Goal: Task Accomplishment & Management: Manage account settings

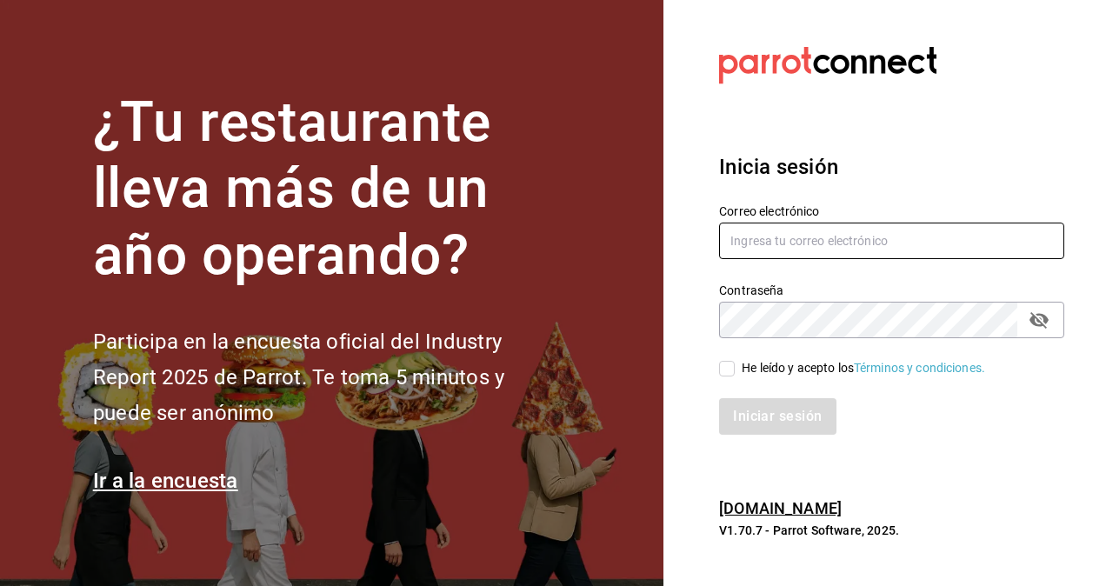
type input "[EMAIL_ADDRESS][DOMAIN_NAME]"
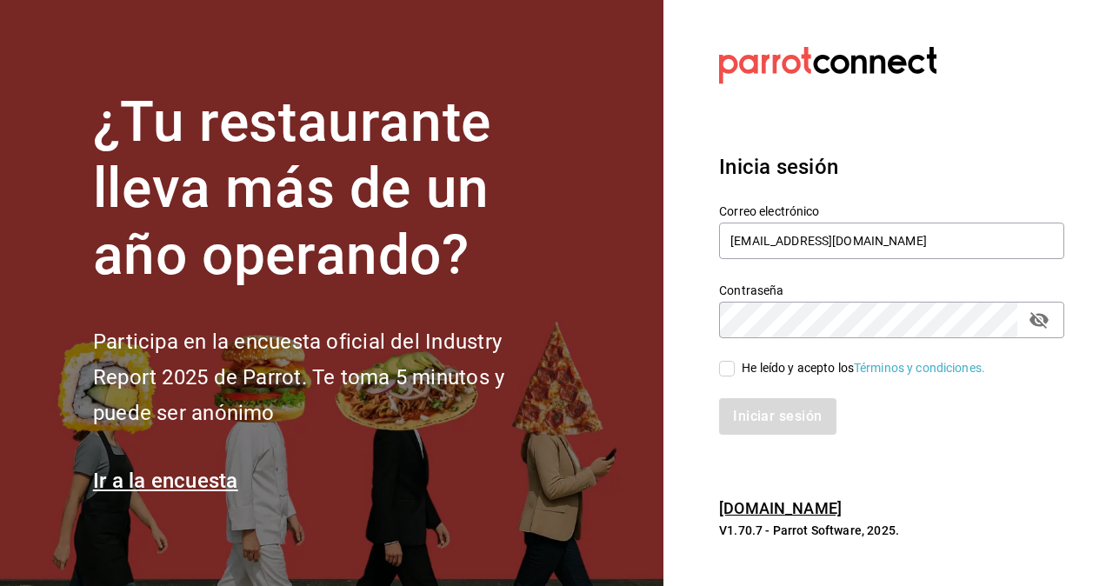
click at [732, 371] on input "He leído y acepto los Términos y condiciones." at bounding box center [727, 369] width 16 height 16
checkbox input "true"
click at [753, 411] on button "Iniciar sesión" at bounding box center [778, 416] width 118 height 37
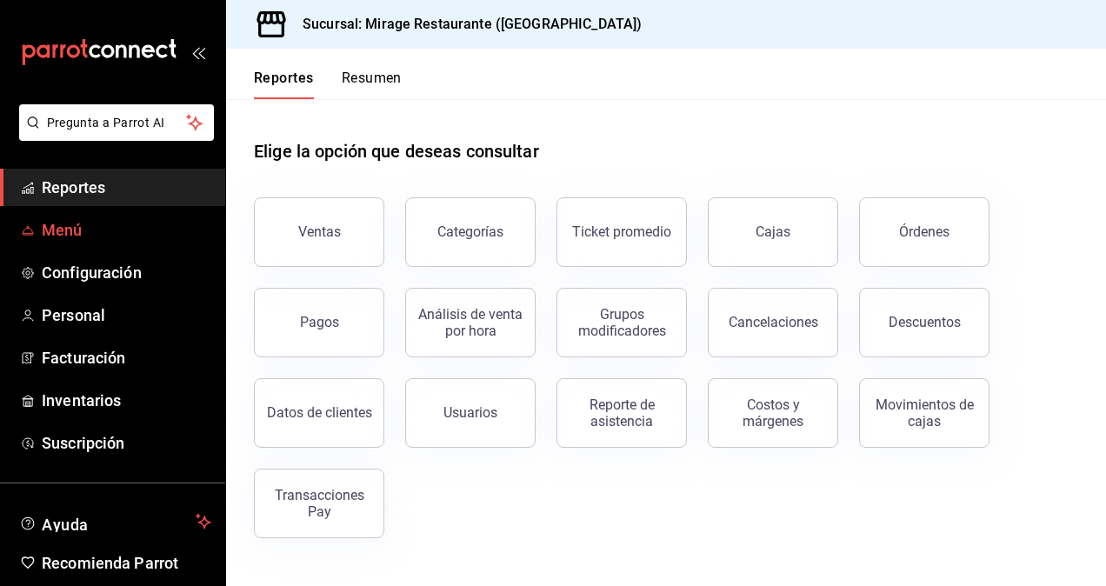
click at [80, 230] on span "Menú" at bounding box center [127, 229] width 170 height 23
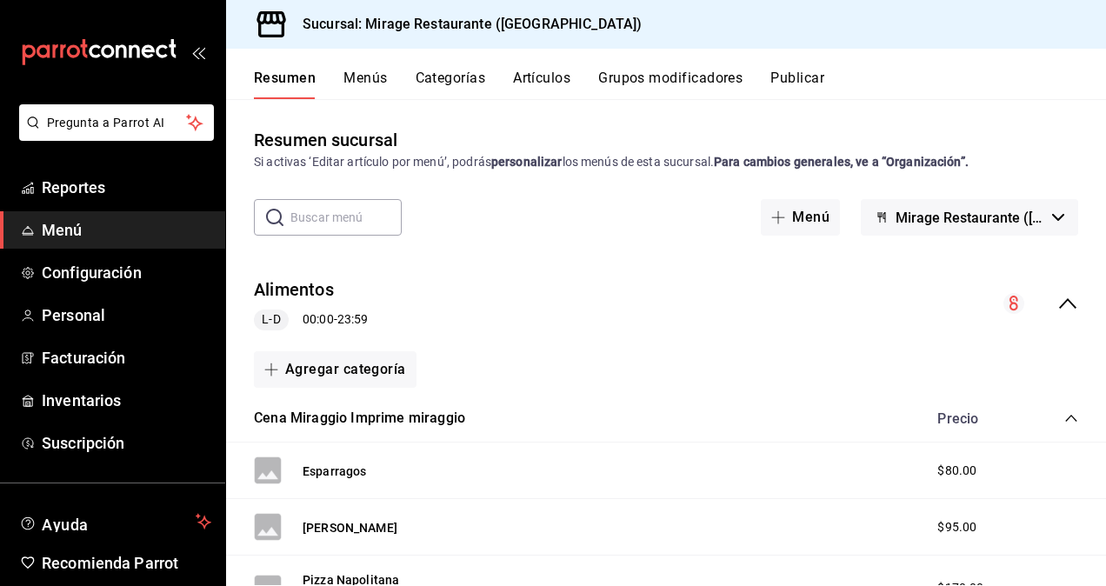
click at [539, 87] on button "Artículos" at bounding box center [541, 85] width 57 height 30
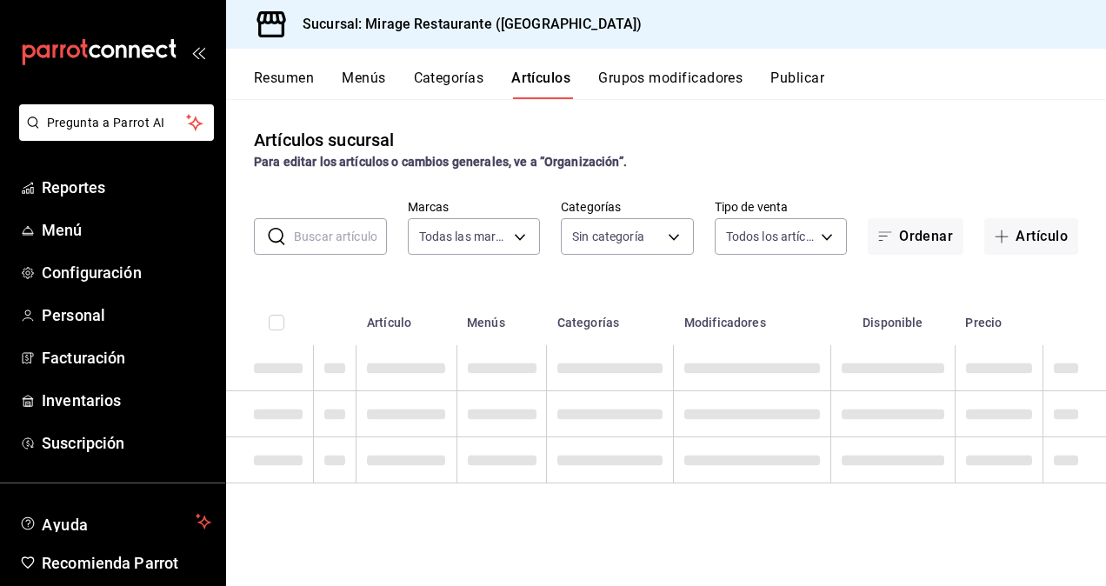
type input "fd44f9d9-2552-44ba-a783-b01c8222cad6"
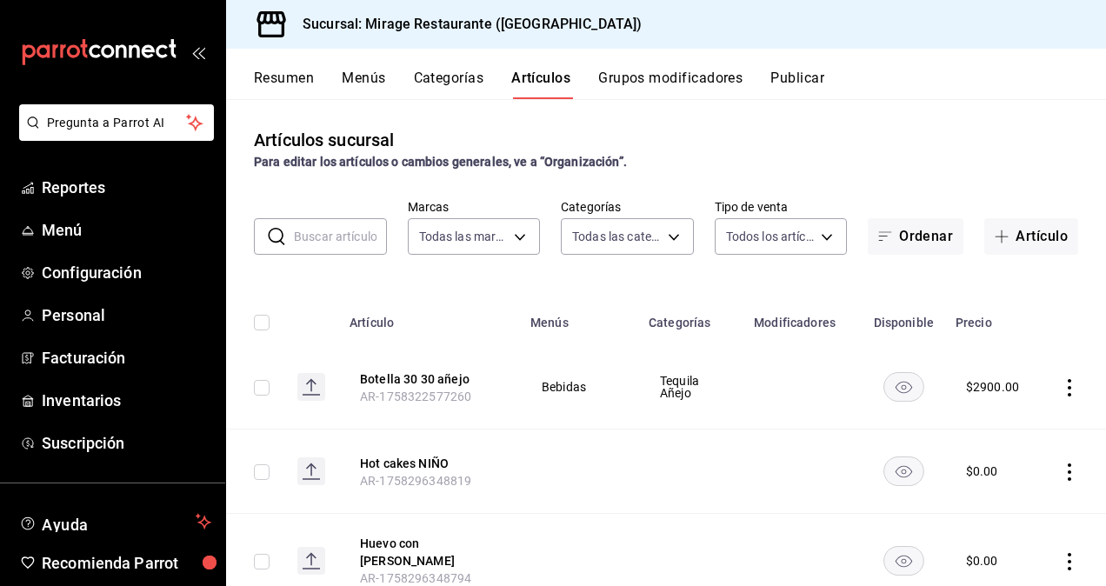
type input "d5d6632e-e93b-488b-b89c-05f99fab0c1f,7ad0b233-2887-4082-a763-91e1e8206cf5,bf34e…"
click at [678, 82] on button "Grupos modificadores" at bounding box center [670, 85] width 144 height 30
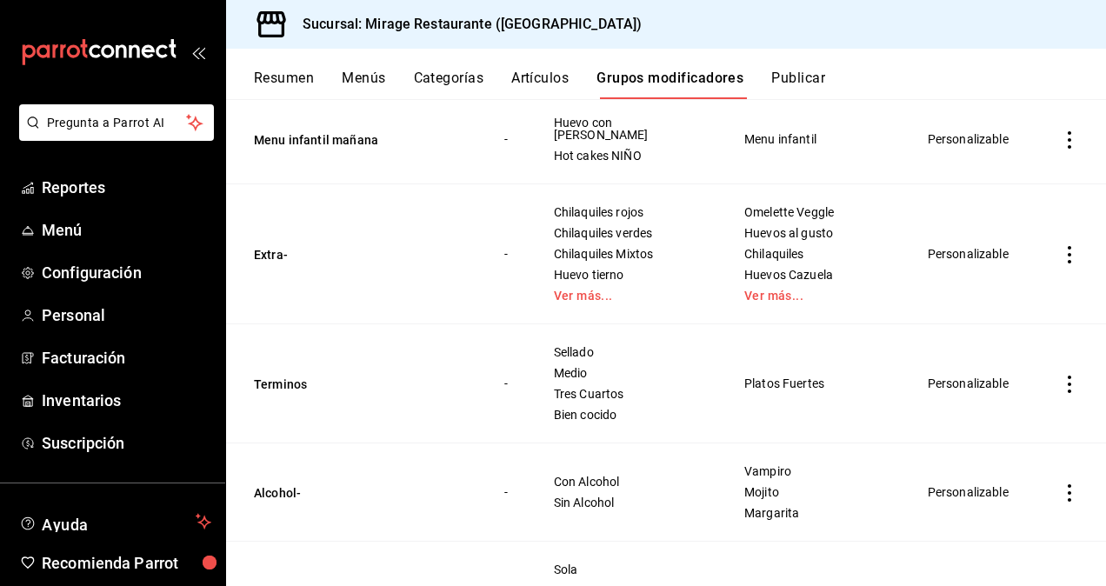
scroll to position [215, 0]
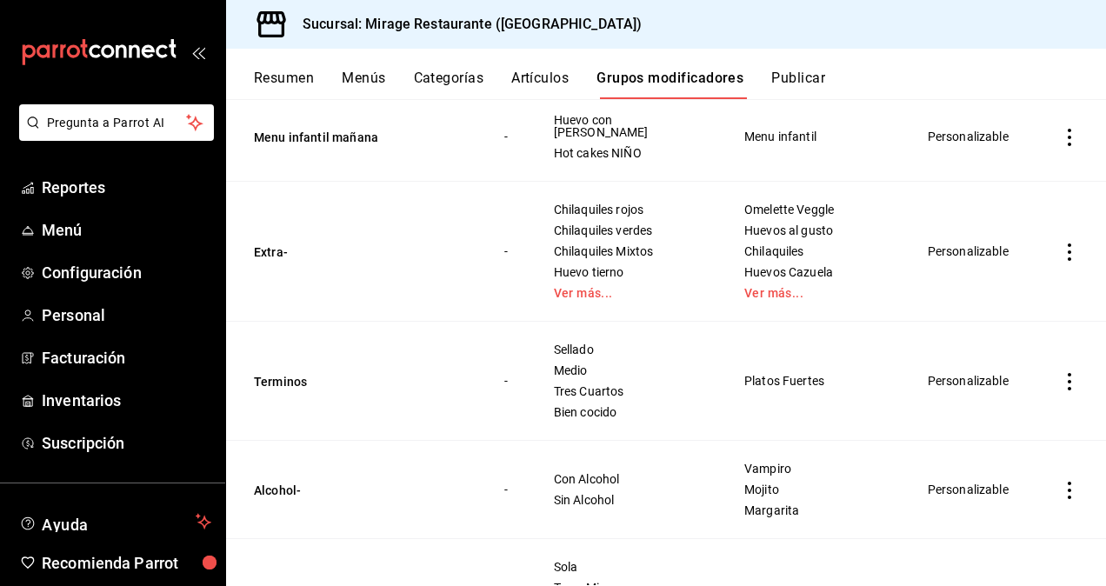
click at [539, 77] on button "Artículos" at bounding box center [539, 85] width 57 height 30
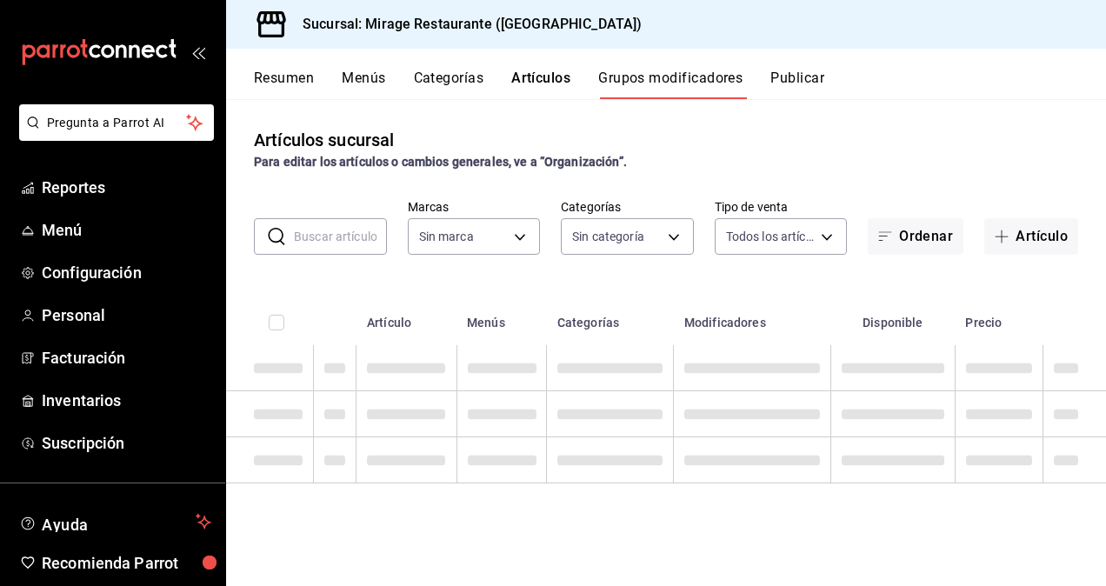
type input "fd44f9d9-2552-44ba-a783-b01c8222cad6"
type input "d5d6632e-e93b-488b-b89c-05f99fab0c1f,7ad0b233-2887-4082-a763-91e1e8206cf5,bf34e…"
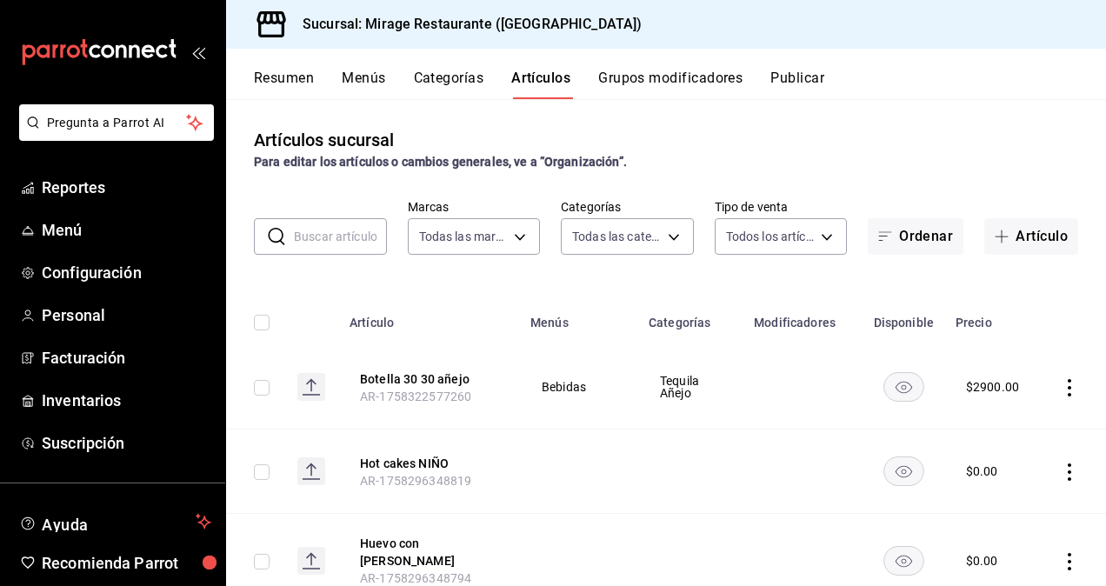
click at [327, 222] on input "text" at bounding box center [340, 236] width 93 height 35
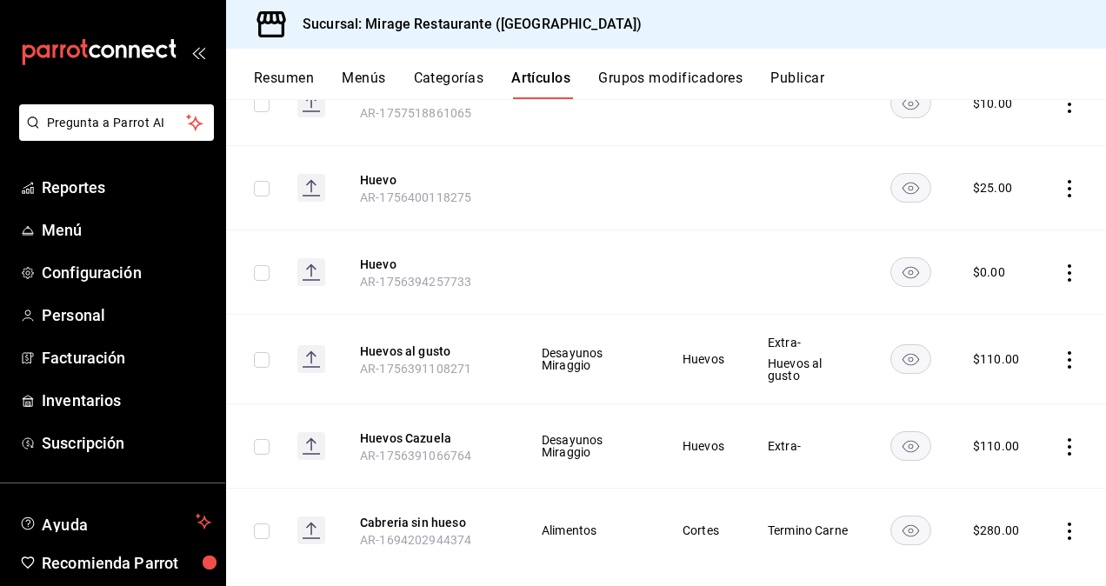
scroll to position [632, 0]
type input "hue"
click at [411, 429] on button "Huevos Cazuela" at bounding box center [429, 437] width 139 height 17
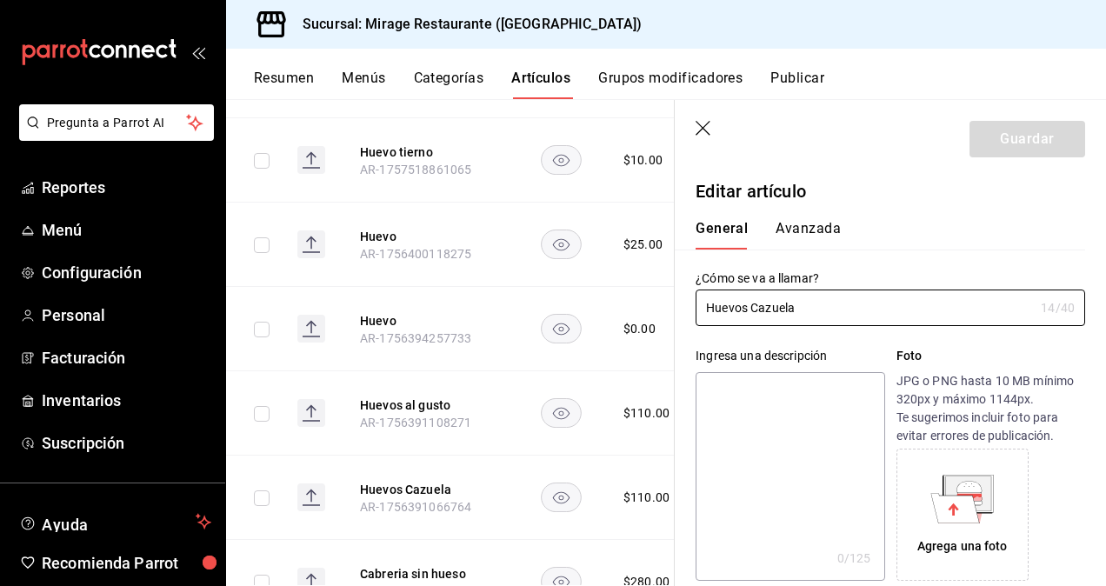
type input "$110.00"
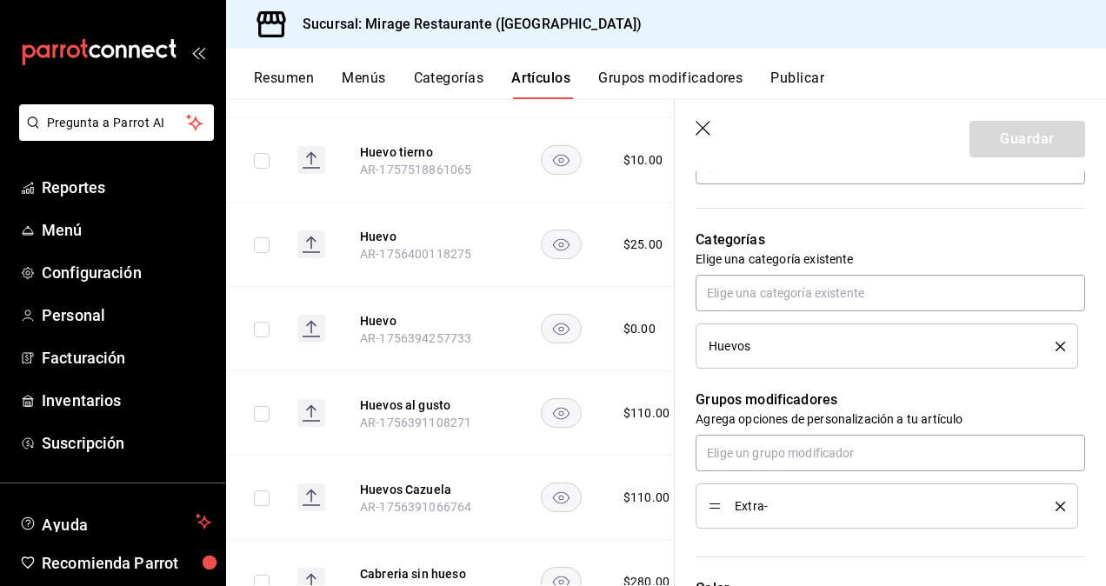
scroll to position [575, 0]
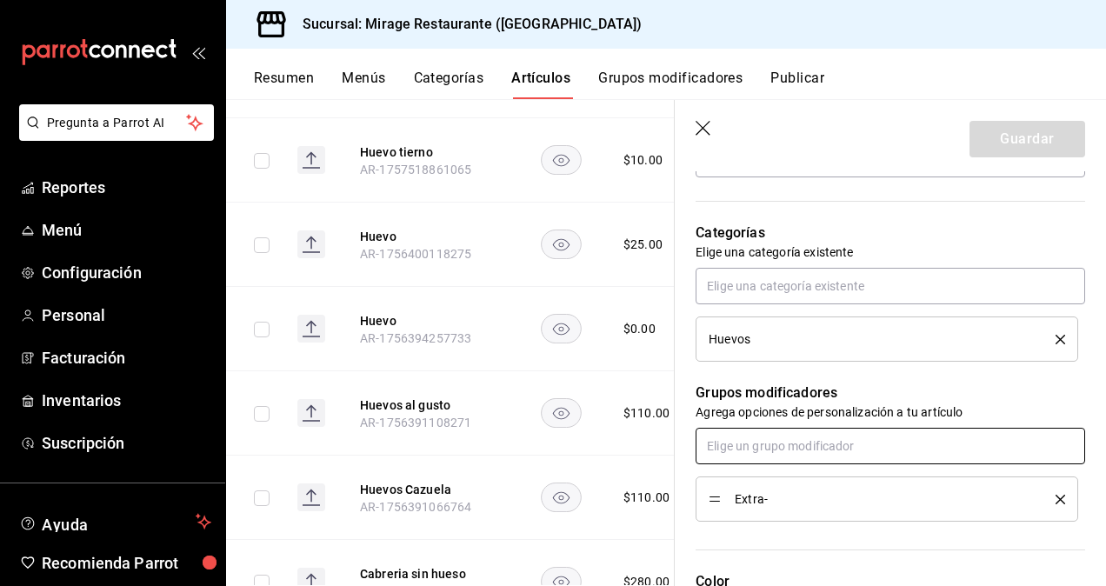
click at [766, 445] on input "text" at bounding box center [891, 446] width 390 height 37
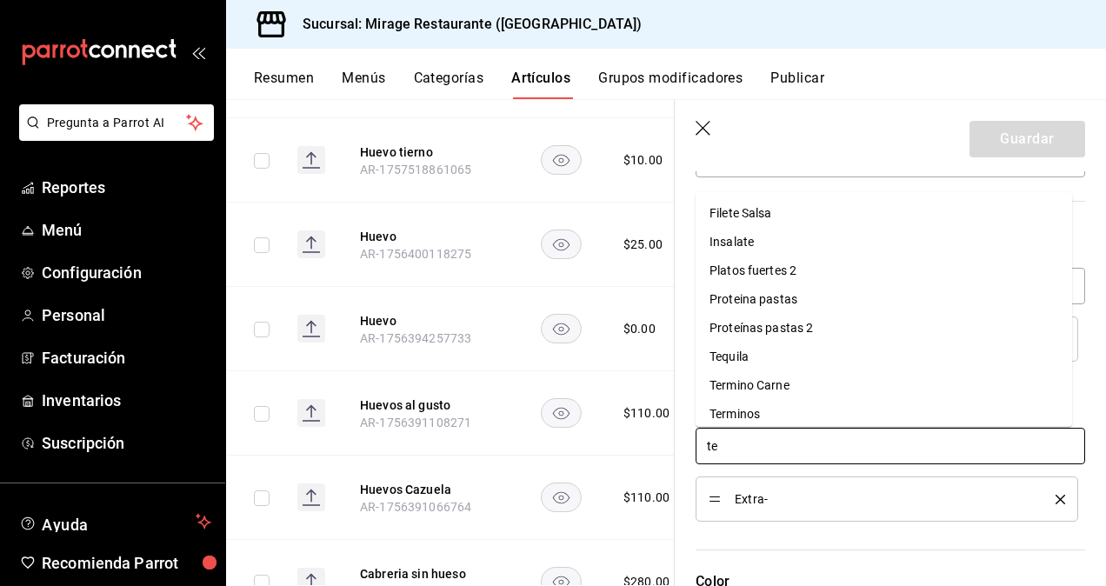
type input "ter"
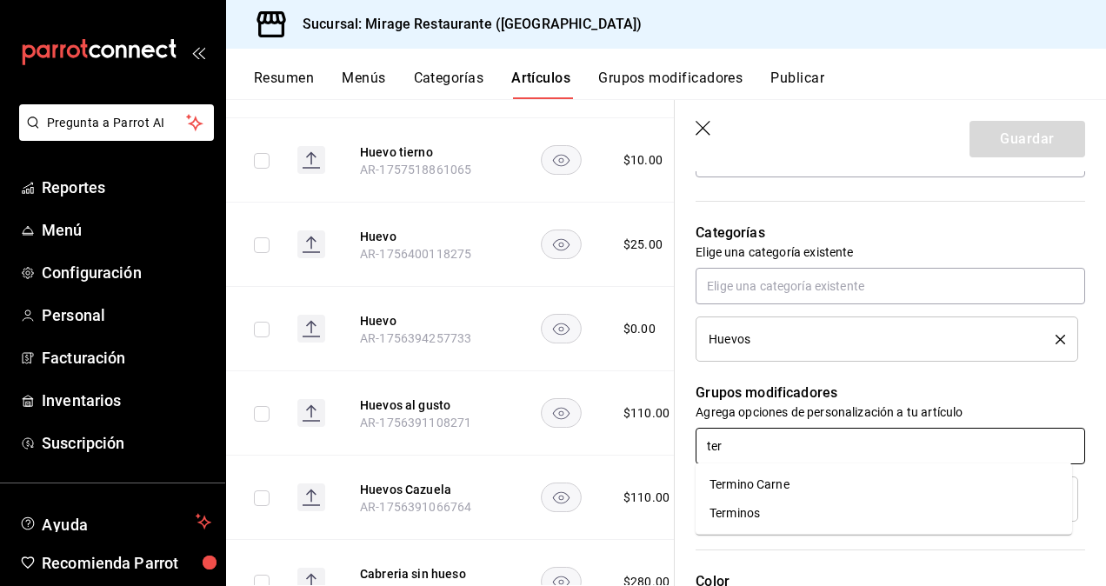
click at [758, 518] on div "Terminos" at bounding box center [735, 513] width 50 height 18
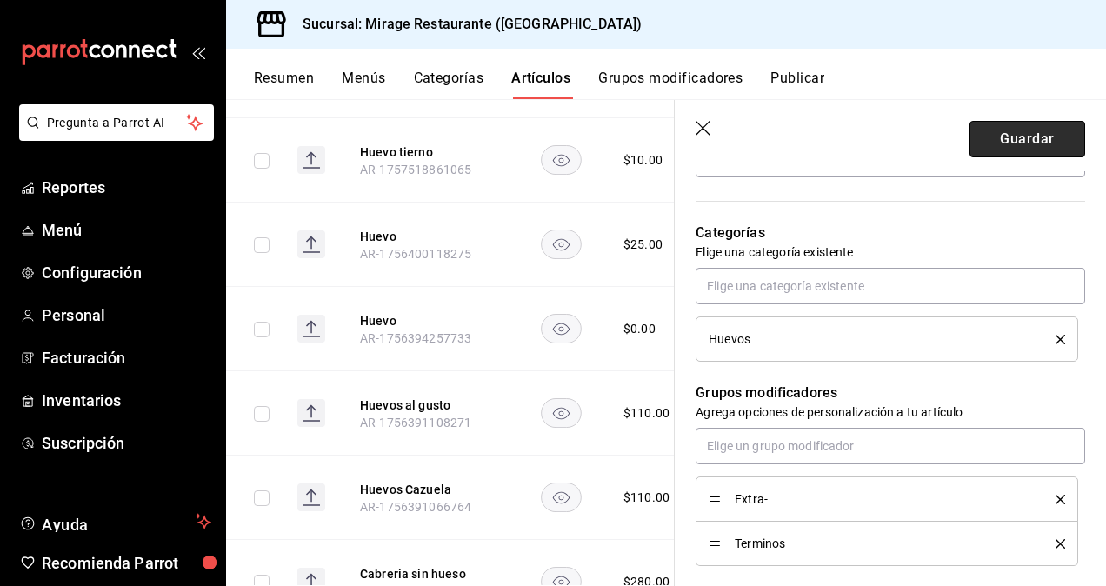
click at [1005, 146] on button "Guardar" at bounding box center [1028, 139] width 116 height 37
click at [711, 71] on button "Grupos modificadores" at bounding box center [670, 85] width 144 height 30
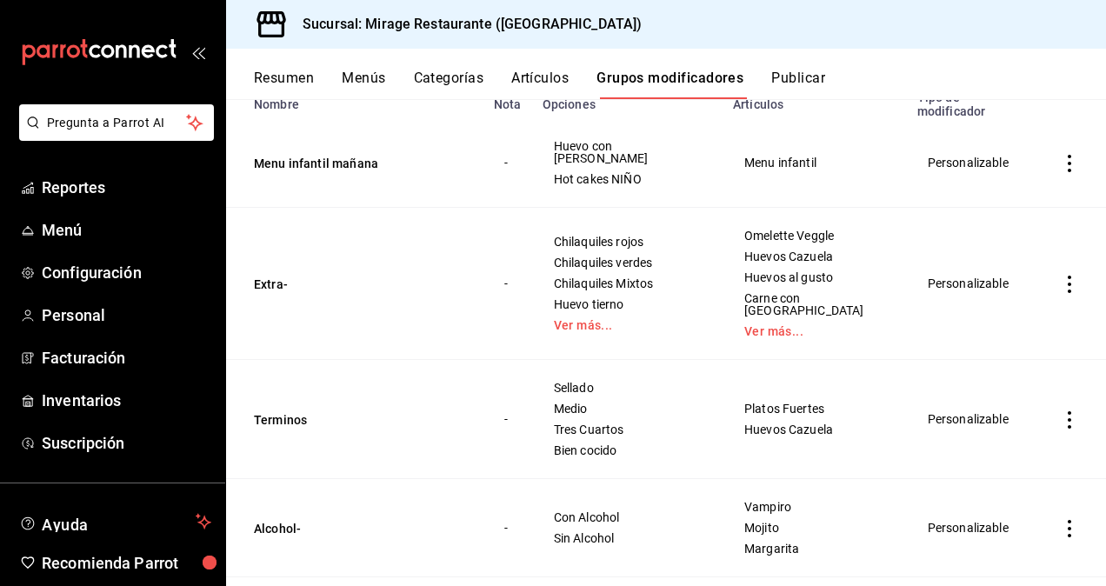
scroll to position [190, 0]
click at [554, 75] on button "Artículos" at bounding box center [539, 85] width 57 height 30
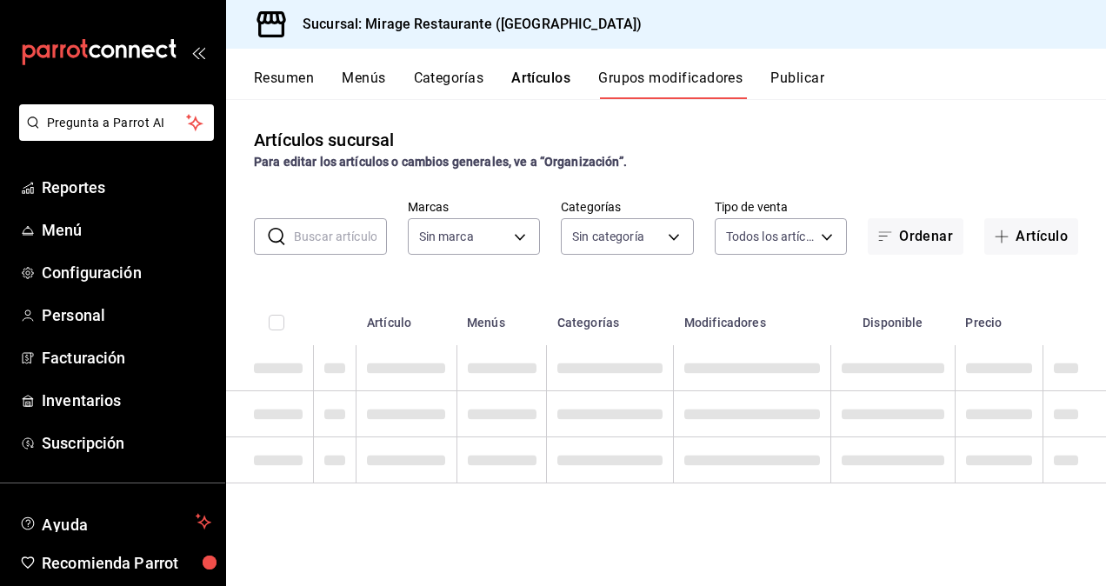
type input "fd44f9d9-2552-44ba-a783-b01c8222cad6"
type input "d5d6632e-e93b-488b-b89c-05f99fab0c1f,7ad0b233-2887-4082-a763-91e1e8206cf5,bf34e…"
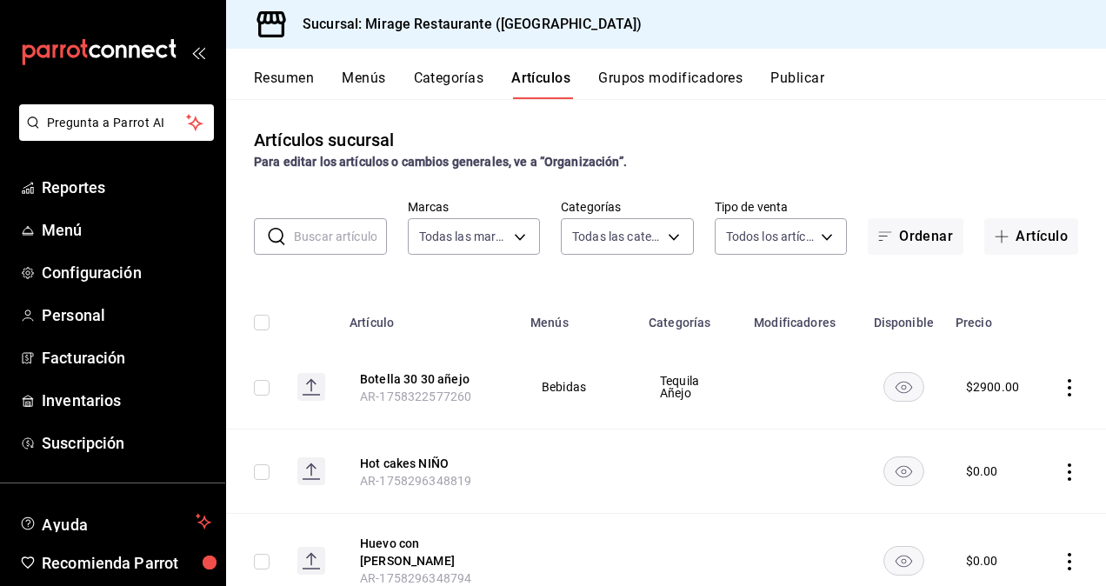
click at [312, 216] on div "​ ​ Marcas Todas las marcas, Sin marca fd44f9d9-2552-44ba-a783-b01c8222cad6 Cat…" at bounding box center [666, 227] width 880 height 56
click at [333, 253] on input "text" at bounding box center [340, 236] width 93 height 35
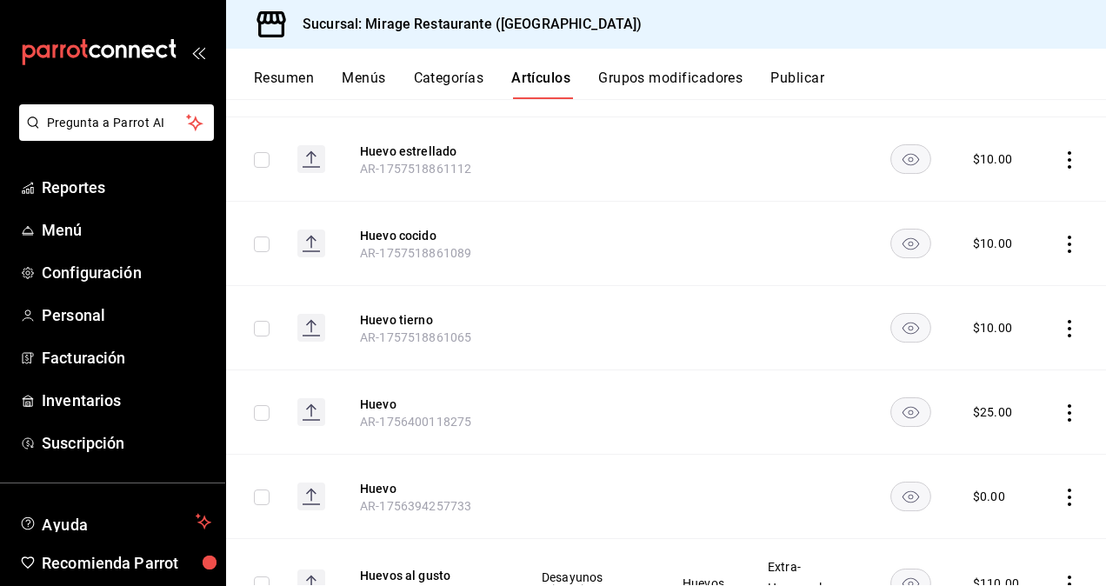
scroll to position [563, 0]
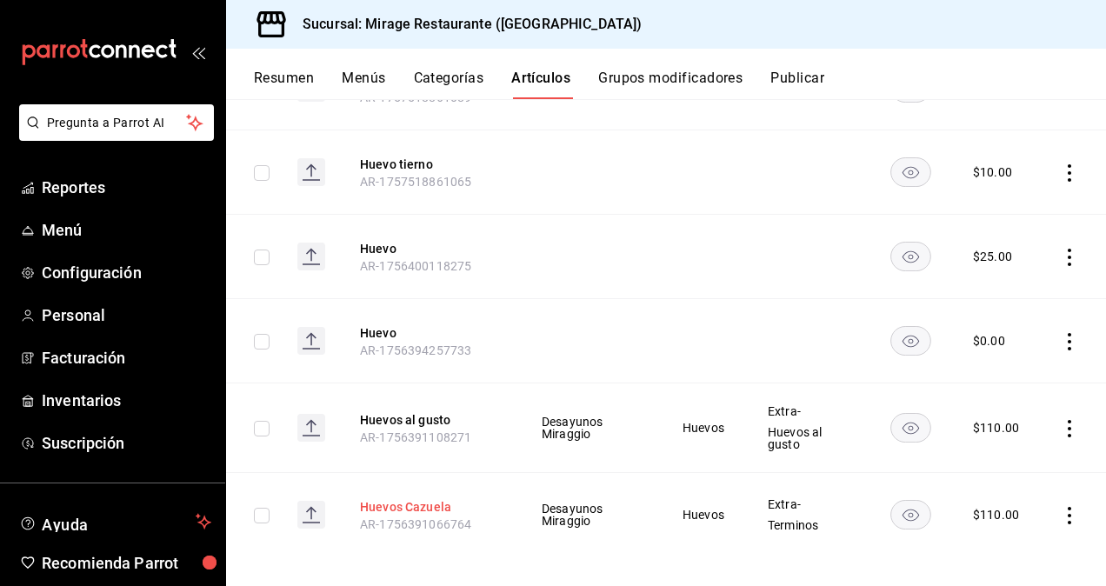
type input "huev"
click at [423, 498] on button "Huevos Cazuela" at bounding box center [429, 506] width 139 height 17
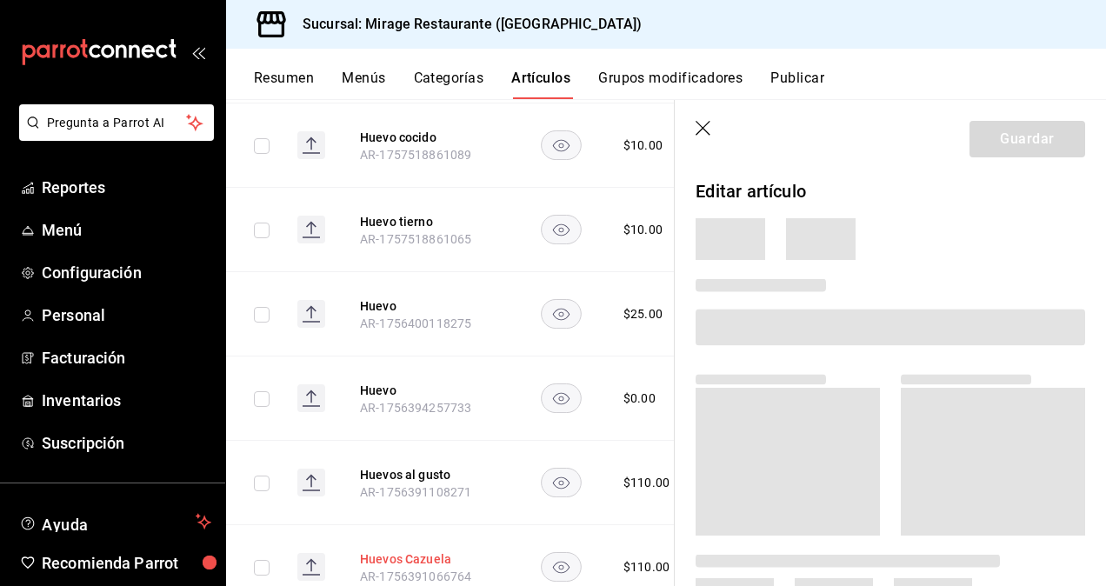
scroll to position [558, 0]
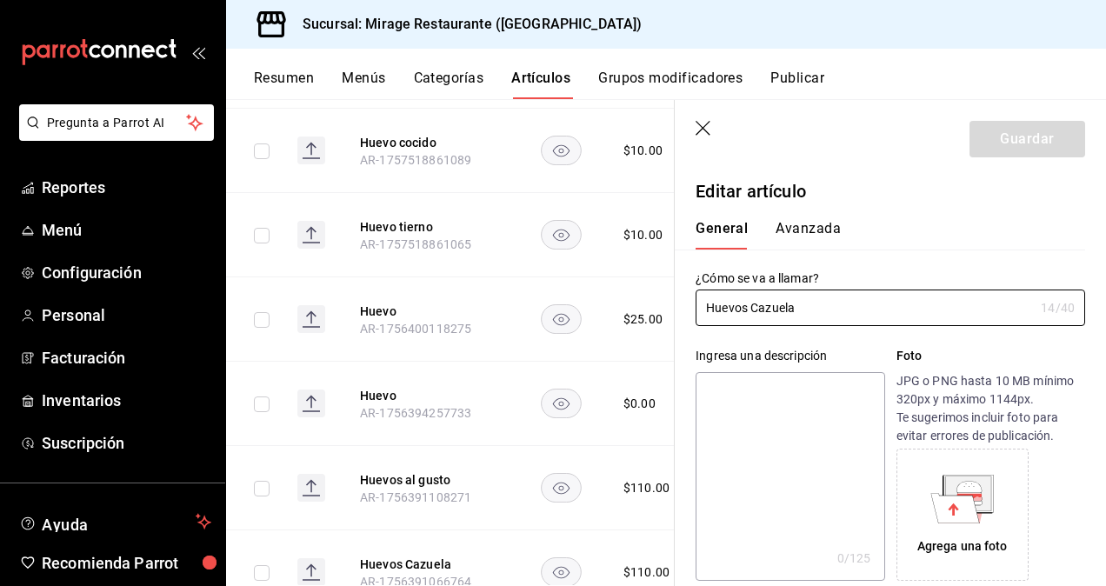
type input "$110.00"
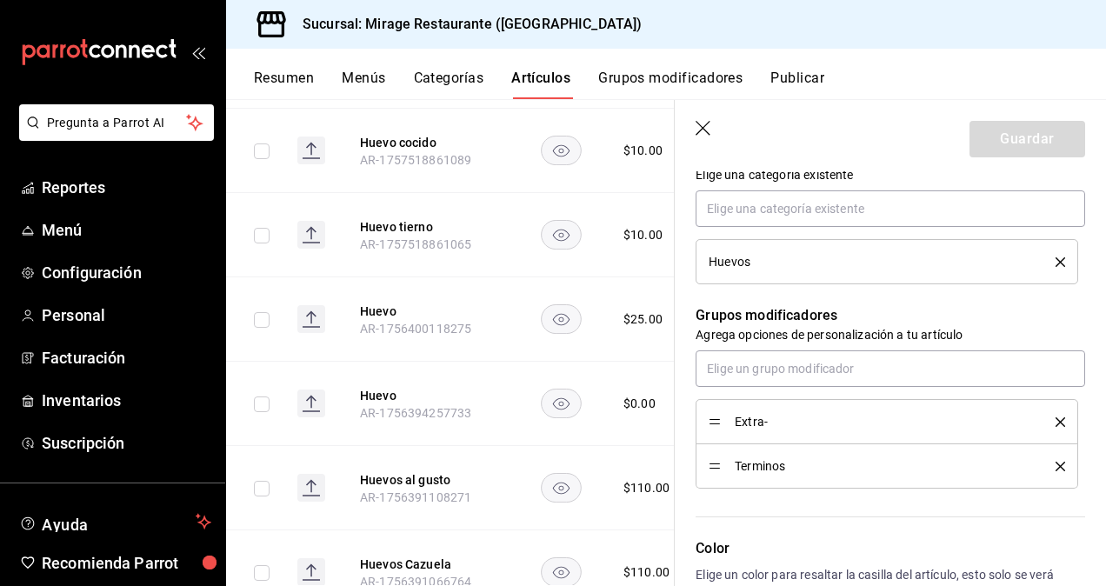
scroll to position [653, 0]
drag, startPoint x: 715, startPoint y: 417, endPoint x: 709, endPoint y: 467, distance: 50.8
click at [1006, 137] on button "Guardar" at bounding box center [1028, 139] width 116 height 37
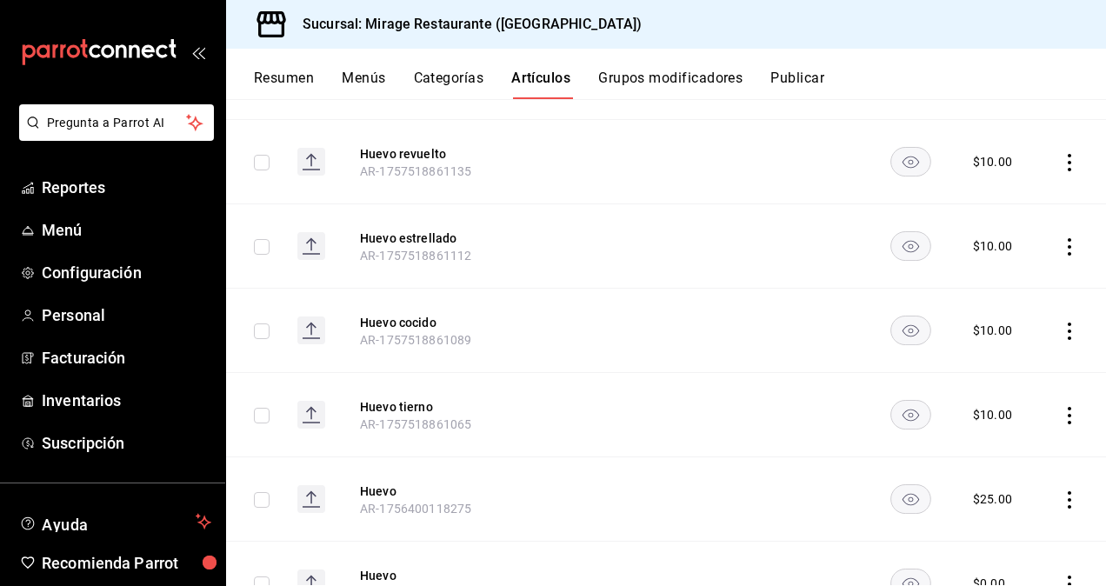
scroll to position [318, 0]
click at [400, 232] on button "Huevo estrellado" at bounding box center [429, 239] width 139 height 17
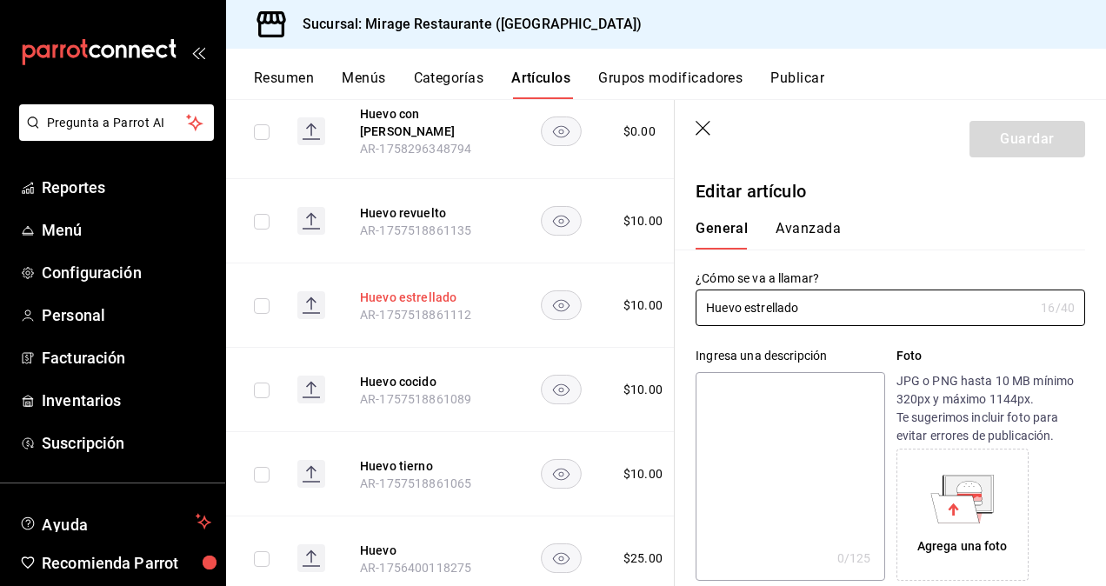
type input "$10.00"
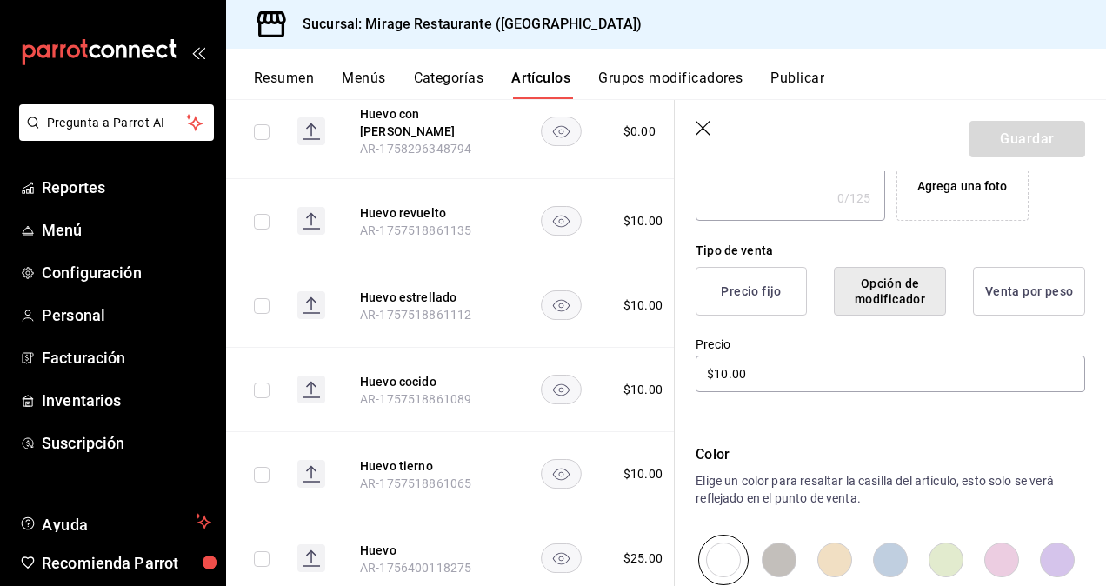
scroll to position [298, 0]
